Goal: Transaction & Acquisition: Purchase product/service

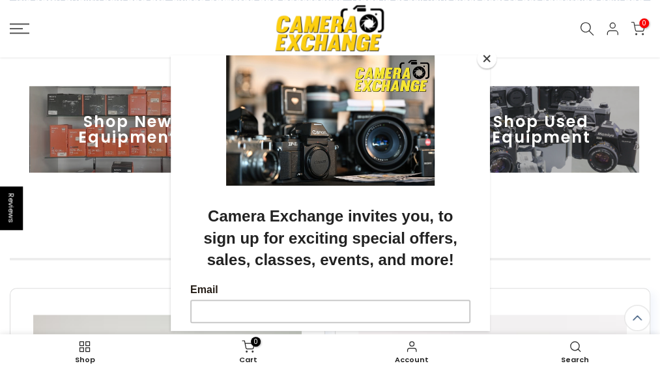
scroll to position [416, 0]
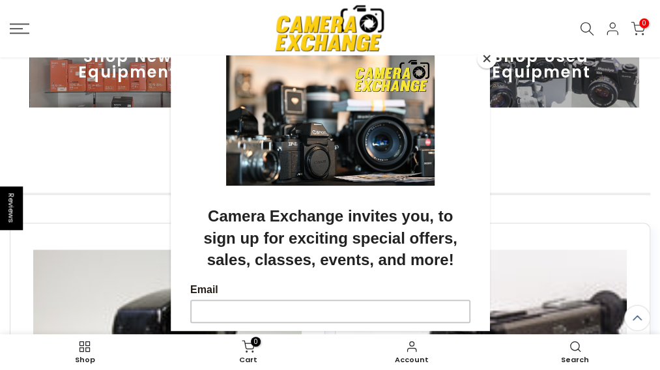
click at [554, 107] on div at bounding box center [330, 185] width 660 height 370
click at [542, 119] on div at bounding box center [330, 185] width 660 height 370
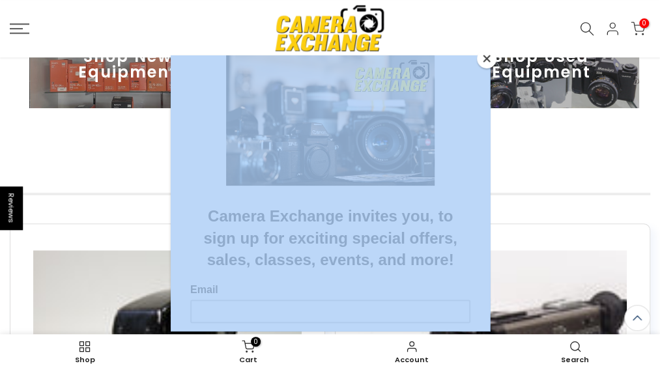
click at [539, 119] on div at bounding box center [330, 185] width 660 height 370
click at [538, 118] on div at bounding box center [330, 185] width 660 height 370
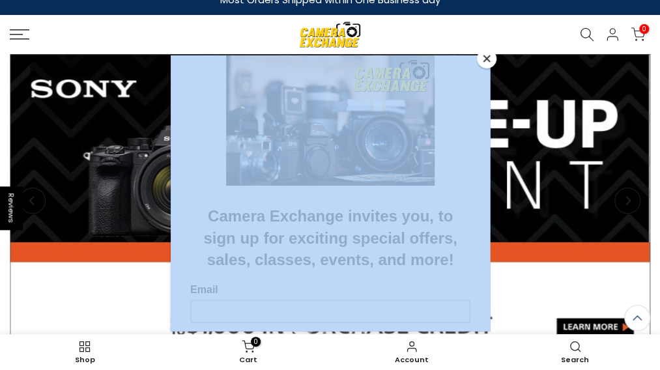
scroll to position [0, 0]
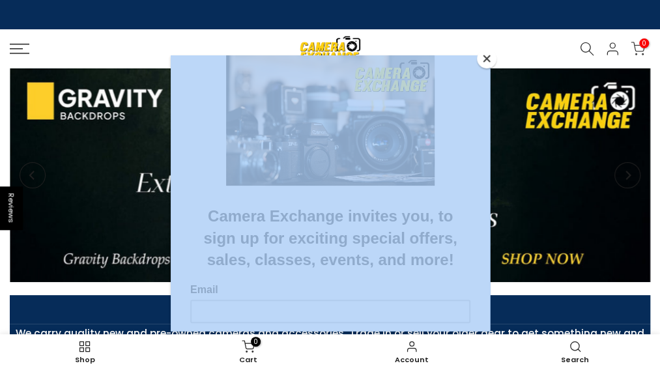
click at [313, 36] on div at bounding box center [330, 185] width 660 height 370
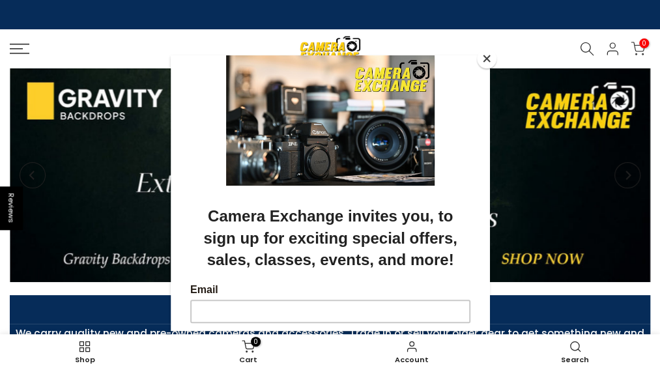
click at [313, 36] on div at bounding box center [330, 185] width 660 height 370
click at [313, 38] on div at bounding box center [330, 185] width 660 height 370
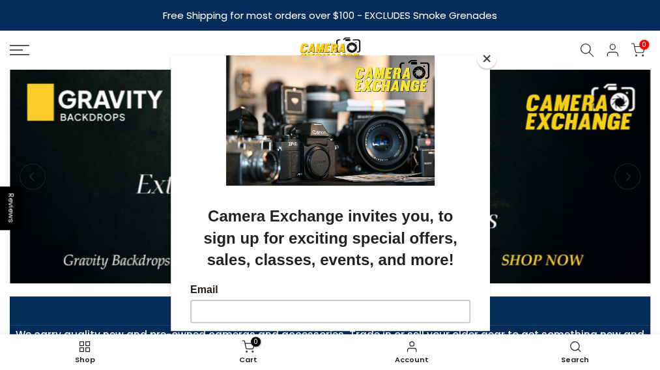
drag, startPoint x: 270, startPoint y: 39, endPoint x: 376, endPoint y: 41, distance: 106.2
click at [376, 42] on div at bounding box center [330, 185] width 660 height 370
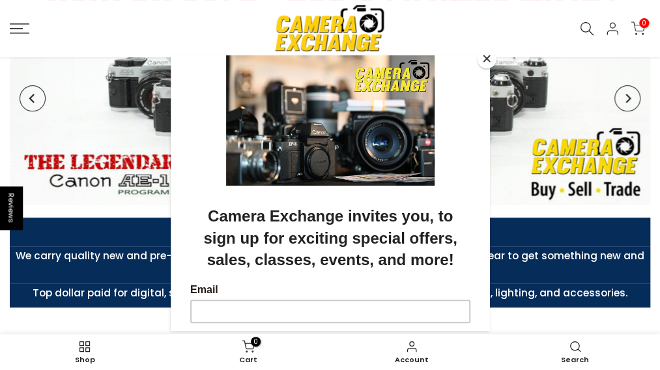
scroll to position [65, 0]
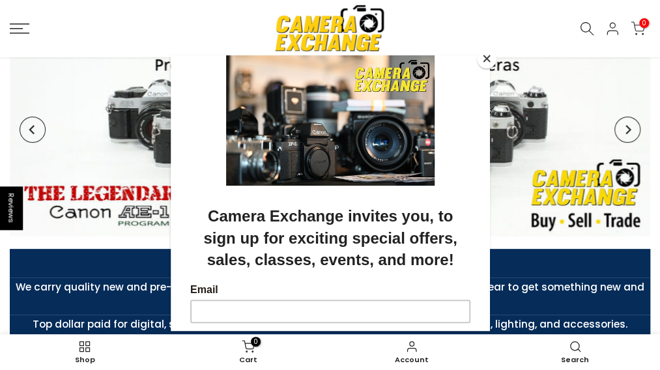
click at [485, 53] on button "Close" at bounding box center [487, 59] width 20 height 20
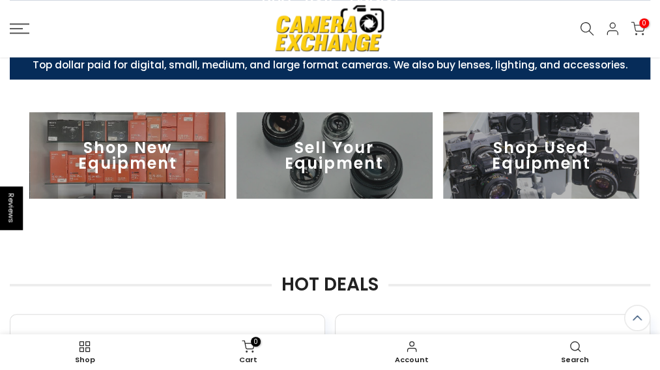
scroll to position [326, 0]
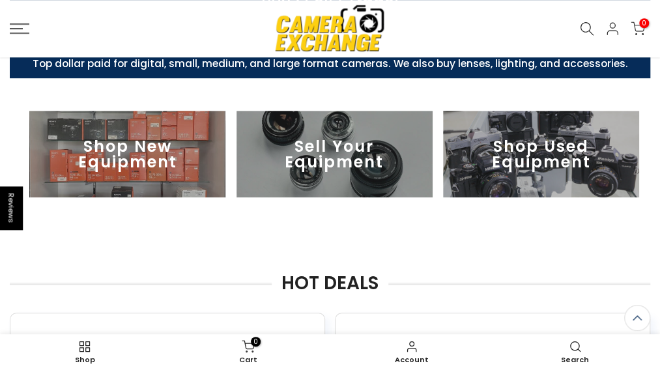
click at [507, 171] on img at bounding box center [541, 154] width 196 height 87
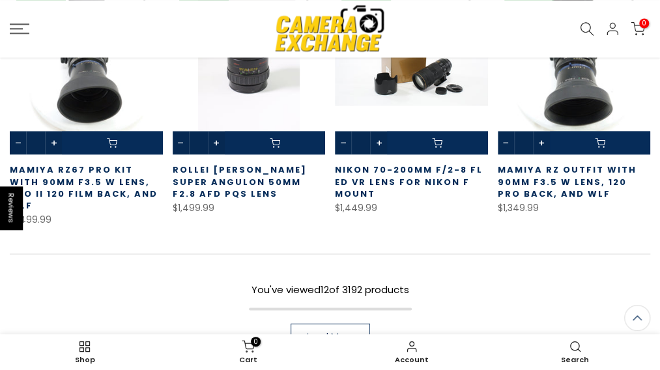
scroll to position [848, 0]
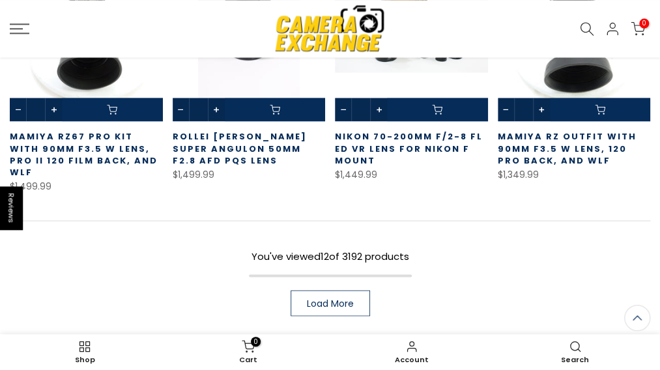
click at [339, 290] on link "Load More" at bounding box center [330, 303] width 79 height 26
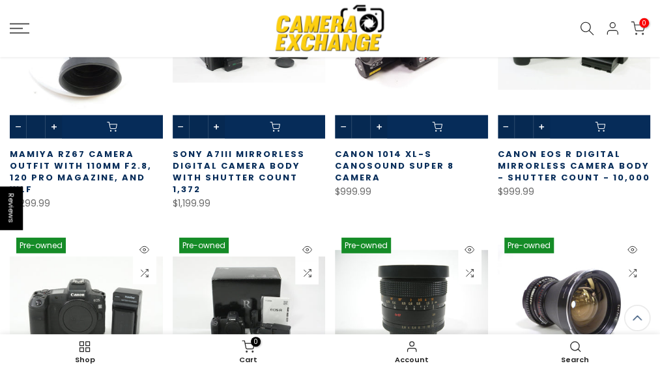
scroll to position [1369, 0]
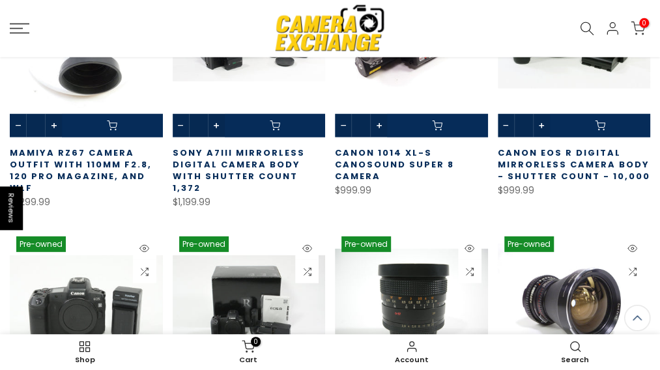
click at [577, 230] on link at bounding box center [574, 318] width 153 height 177
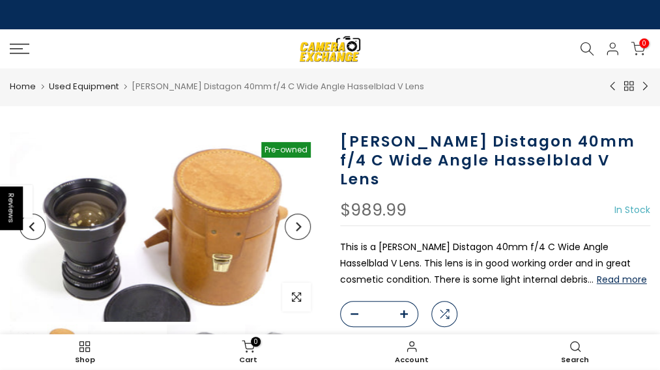
click at [128, 218] on img at bounding box center [165, 248] width 311 height 233
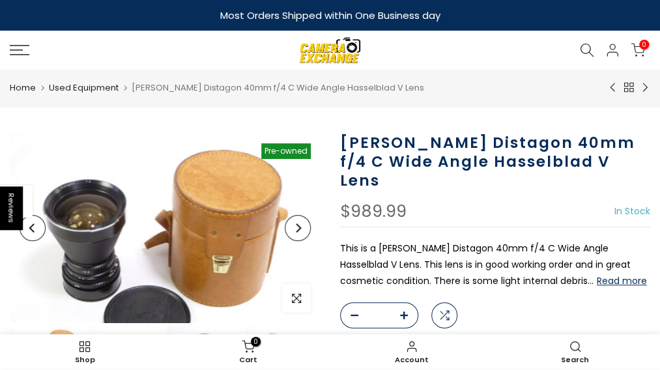
click at [304, 241] on button "Next" at bounding box center [298, 228] width 26 height 26
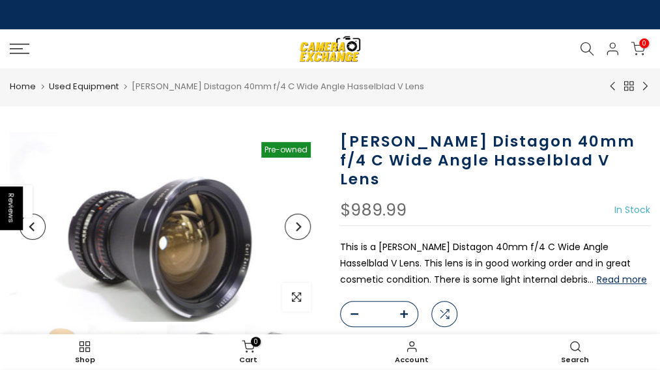
click at [304, 240] on button "Next" at bounding box center [298, 227] width 26 height 26
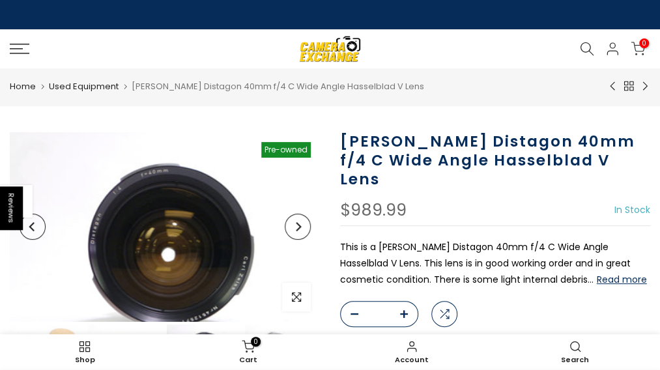
click at [304, 240] on button "Next" at bounding box center [298, 227] width 26 height 26
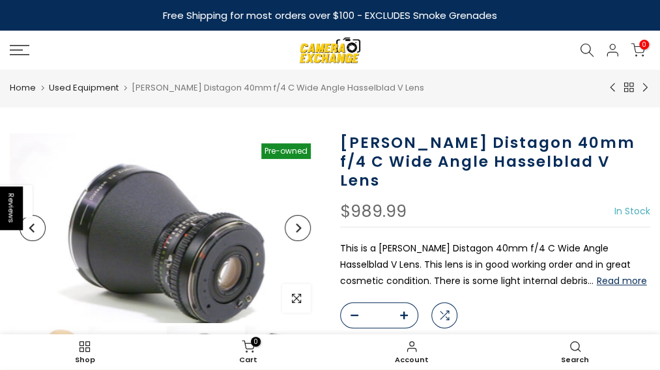
click at [304, 241] on button "Next" at bounding box center [298, 228] width 26 height 26
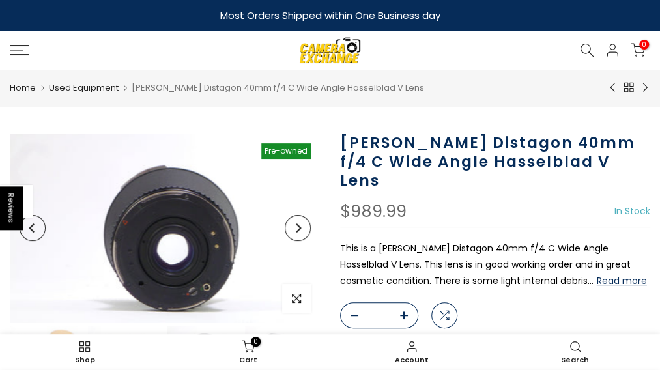
click at [304, 241] on button "Next" at bounding box center [298, 228] width 26 height 26
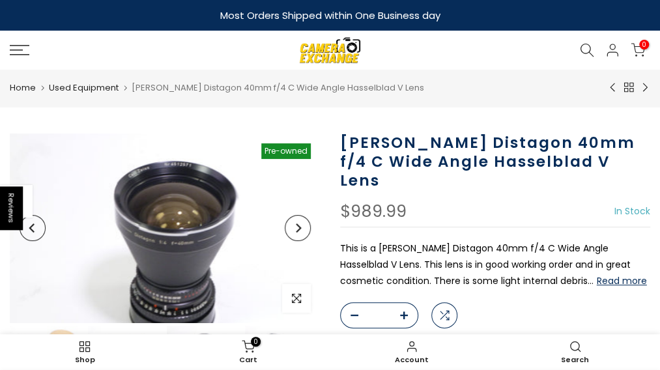
click at [304, 241] on button "Next" at bounding box center [298, 228] width 26 height 26
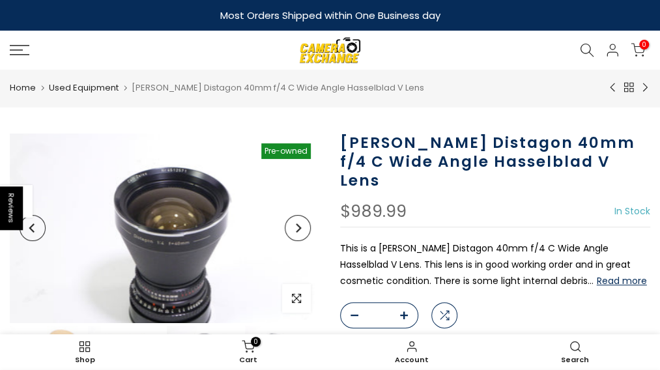
click at [304, 241] on button "Next" at bounding box center [298, 228] width 26 height 26
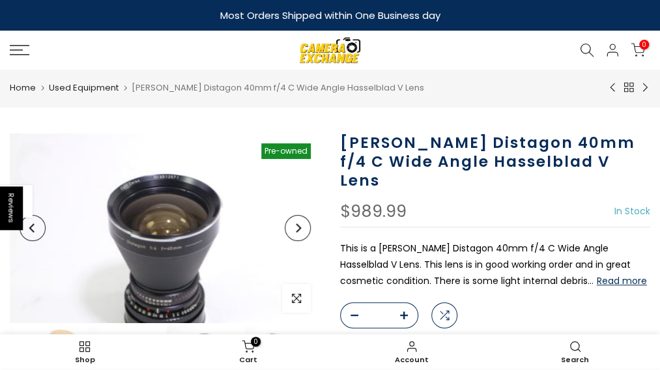
click at [304, 241] on button "Next" at bounding box center [298, 228] width 26 height 26
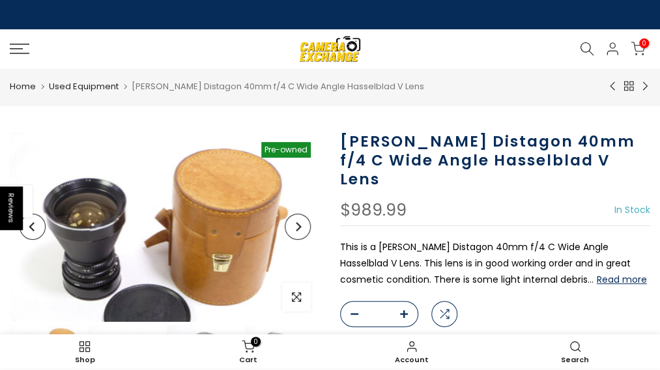
click at [304, 240] on button "Next" at bounding box center [298, 227] width 26 height 26
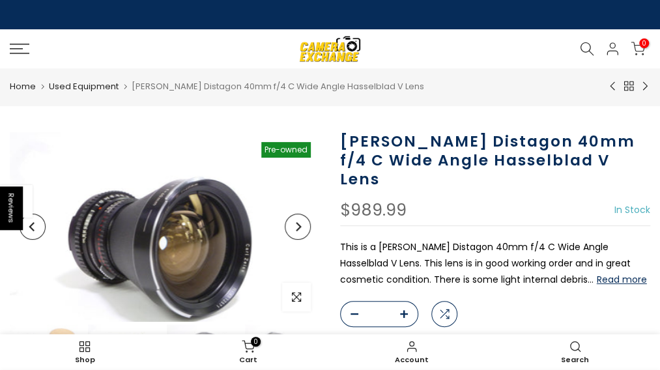
click at [302, 240] on button "Next" at bounding box center [298, 227] width 26 height 26
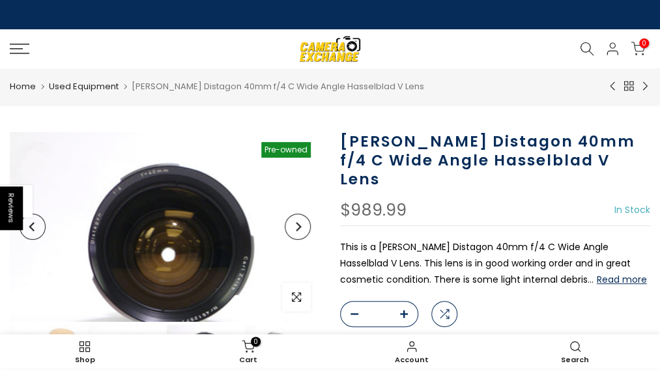
click at [302, 240] on button "Next" at bounding box center [298, 227] width 26 height 26
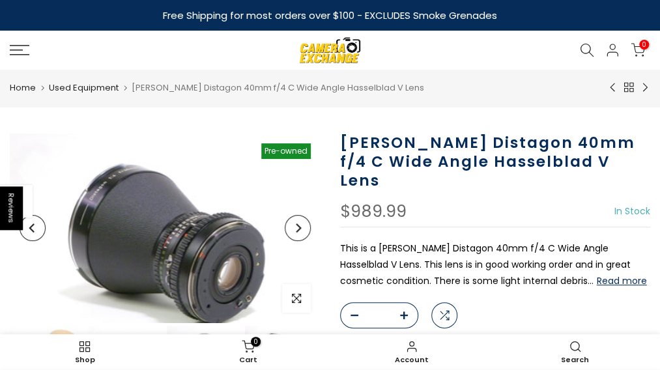
click at [302, 241] on button "Next" at bounding box center [298, 228] width 26 height 26
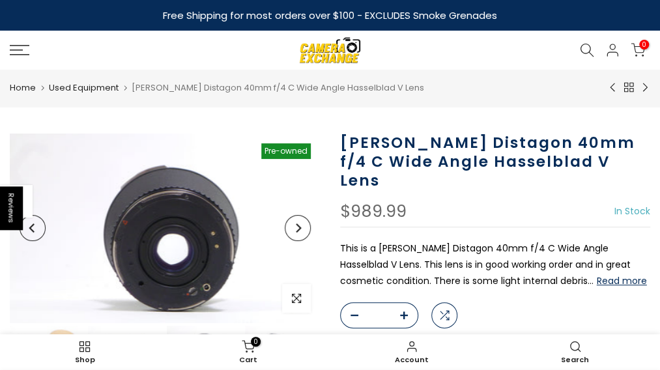
click at [302, 241] on button "Next" at bounding box center [298, 228] width 26 height 26
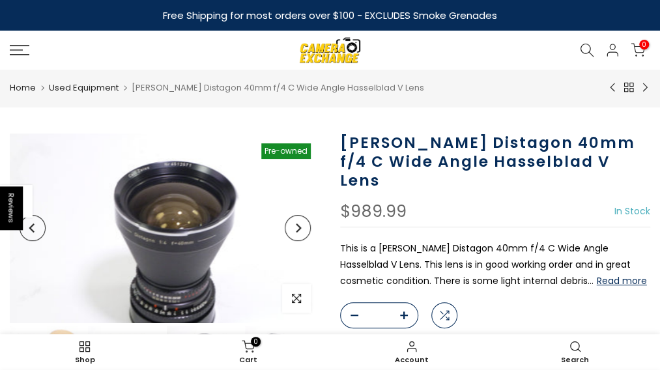
click at [597, 280] on button "Read more" at bounding box center [622, 281] width 50 height 12
click at [0, 0] on link "Shop Used Equipment" at bounding box center [0, 0] width 0 height 0
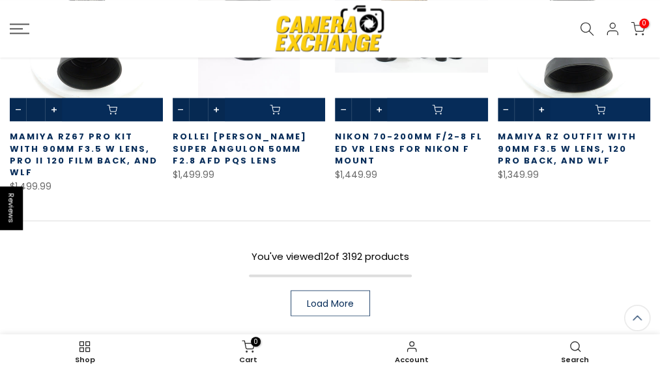
scroll to position [845, 0]
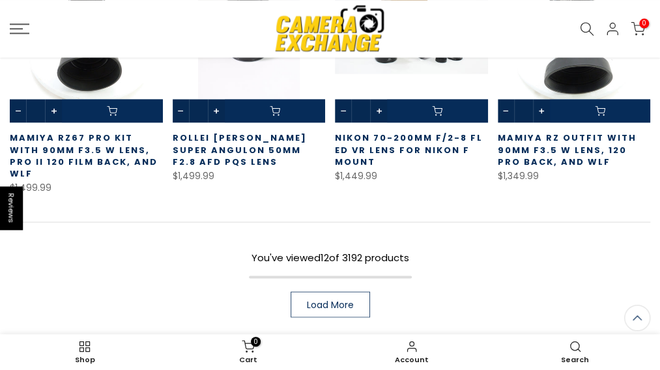
click at [343, 300] on span "Load More" at bounding box center [330, 304] width 47 height 9
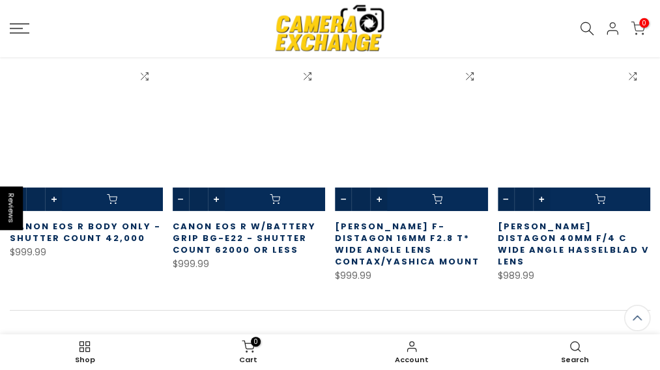
scroll to position [1562, 0]
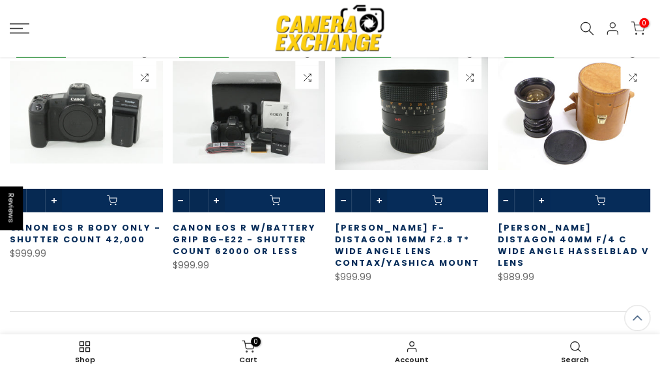
click at [327, 311] on div "You've viewed 24 of 3192 products Load More" at bounding box center [330, 359] width 640 height 96
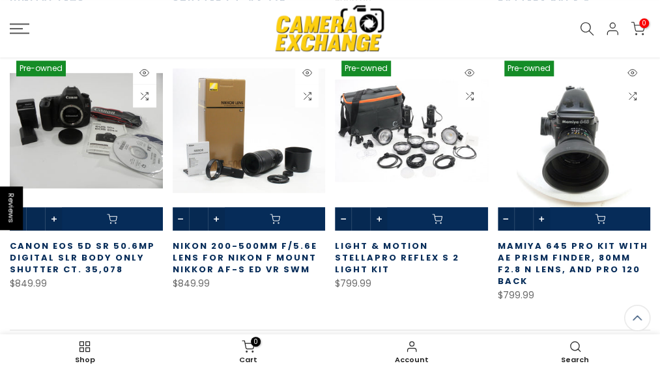
scroll to position [2341, 0]
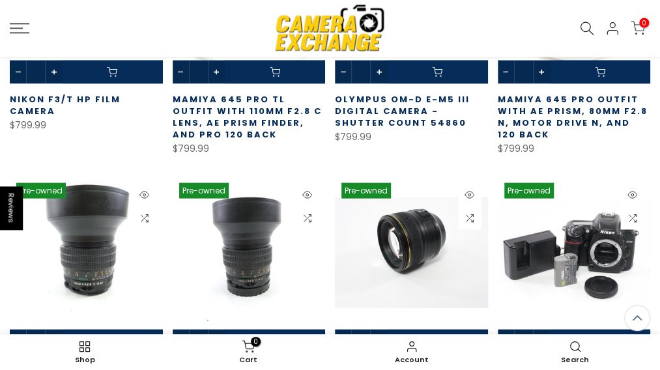
scroll to position [3056, 0]
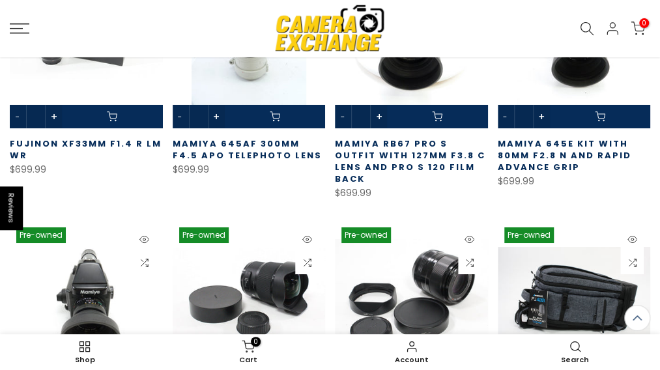
scroll to position [3810, 0]
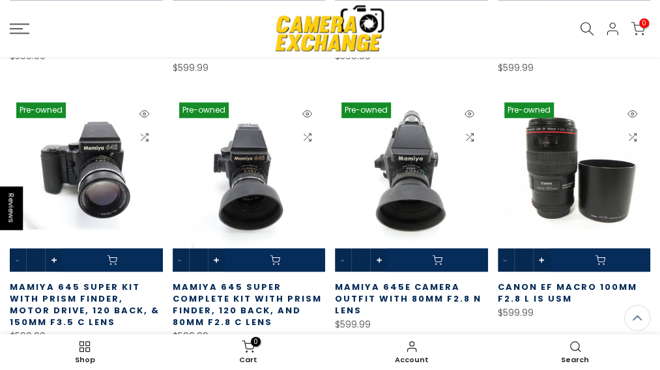
scroll to position [4462, 0]
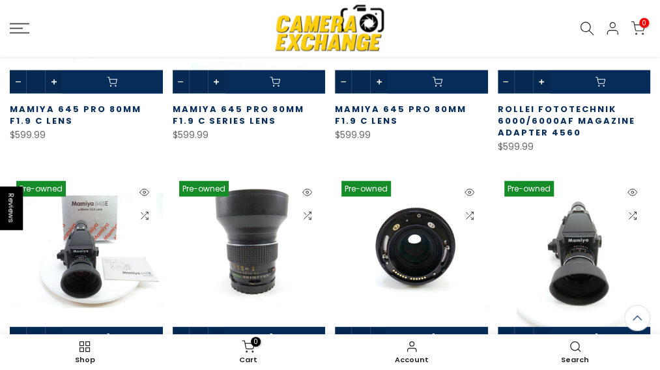
scroll to position [5178, 0]
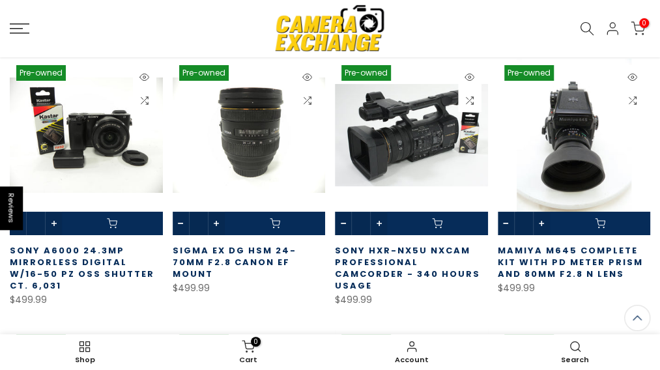
scroll to position [5895, 0]
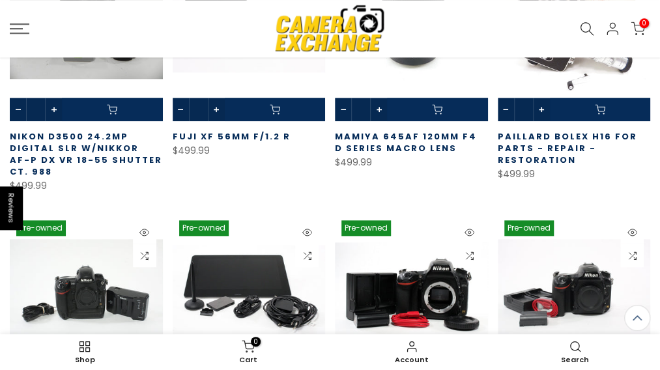
scroll to position [6546, 0]
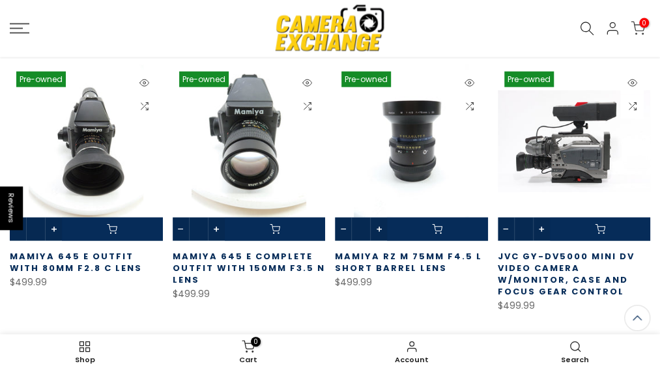
scroll to position [7197, 0]
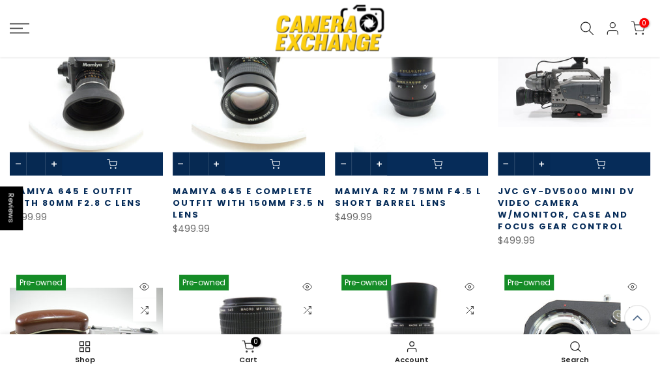
drag, startPoint x: 434, startPoint y: 136, endPoint x: 431, endPoint y: 163, distance: 26.9
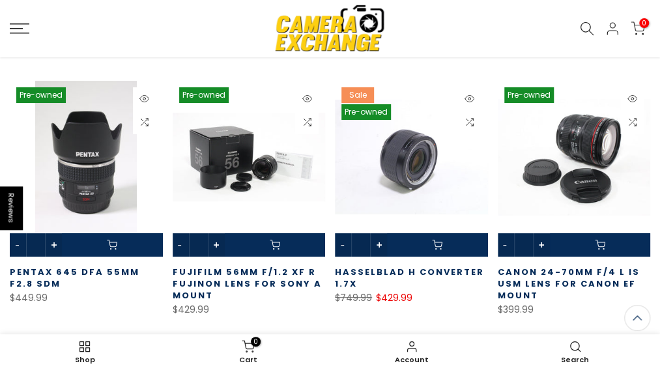
scroll to position [7914, 0]
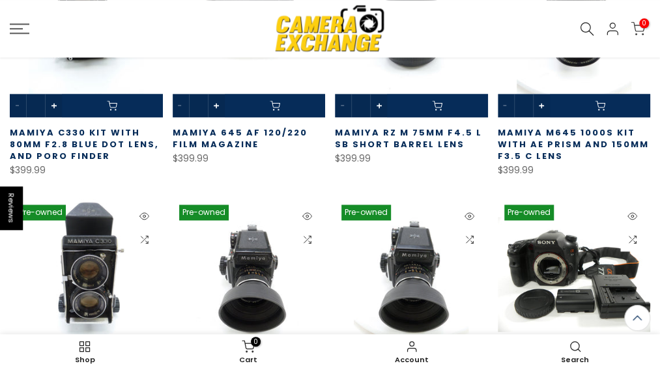
scroll to position [8564, 0]
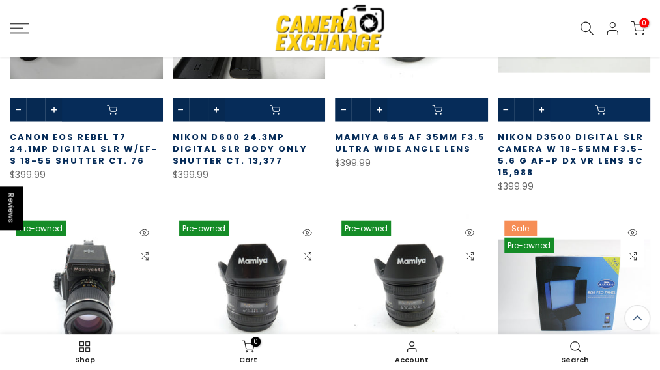
scroll to position [9215, 0]
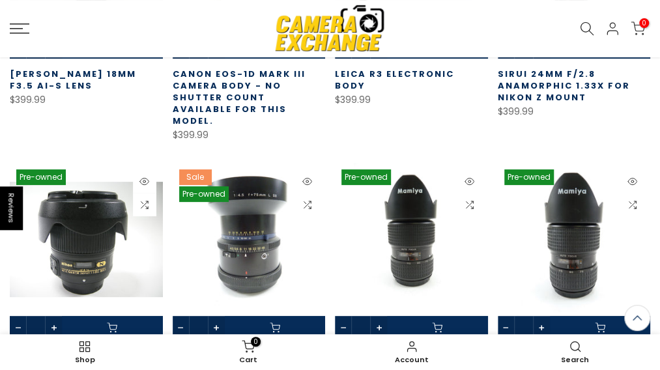
scroll to position [9932, 0]
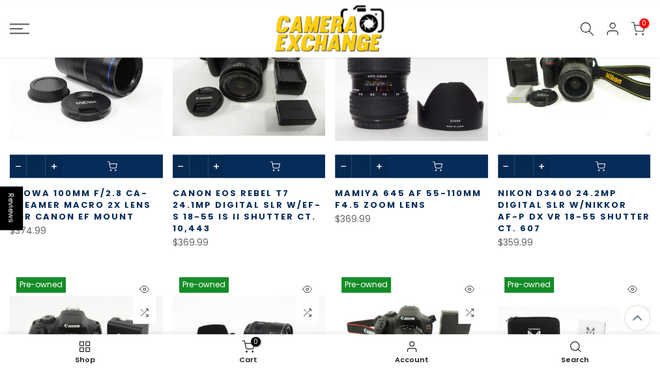
scroll to position [10648, 0]
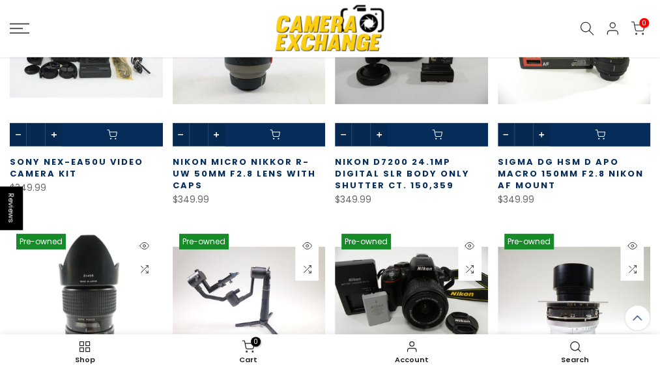
scroll to position [11431, 0]
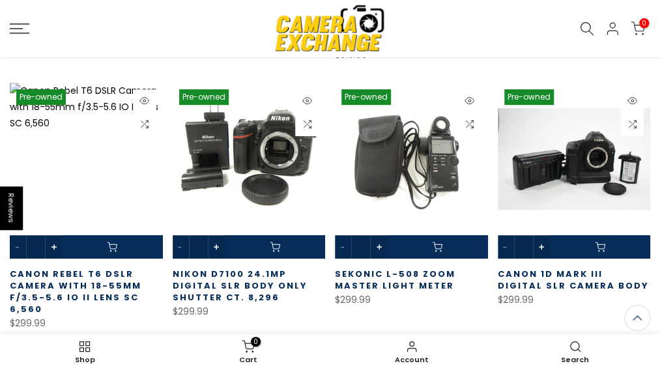
scroll to position [12083, 0]
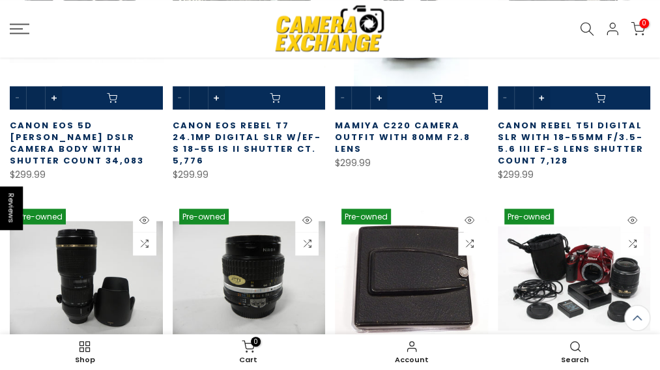
scroll to position [12799, 0]
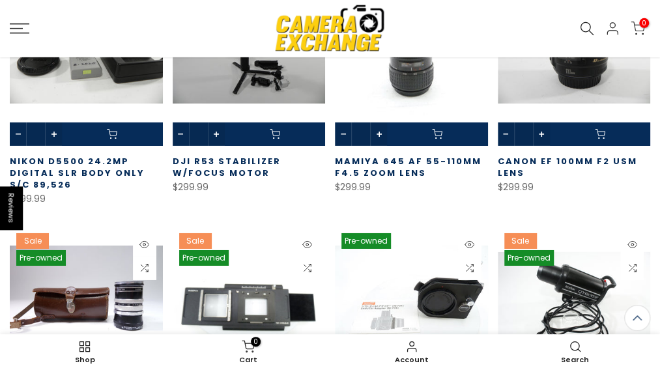
scroll to position [13516, 0]
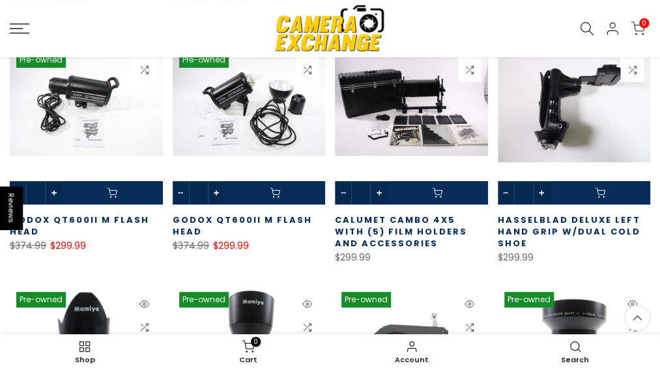
scroll to position [13972, 0]
